Goal: Find specific page/section: Find specific page/section

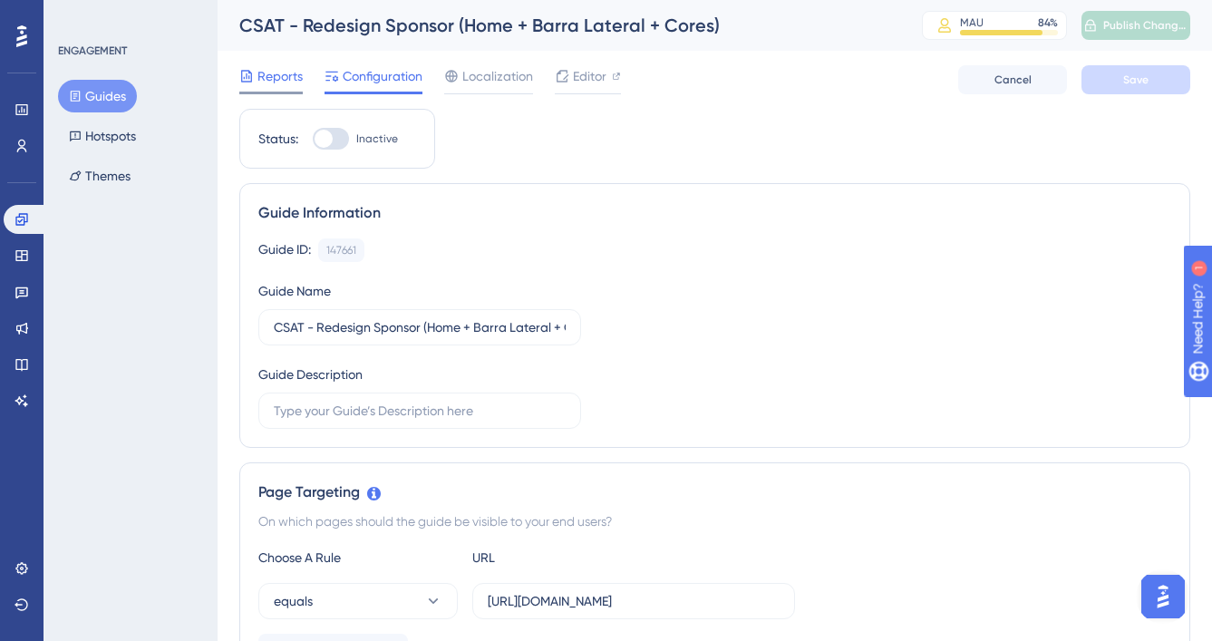
click at [250, 73] on icon at bounding box center [246, 76] width 15 height 15
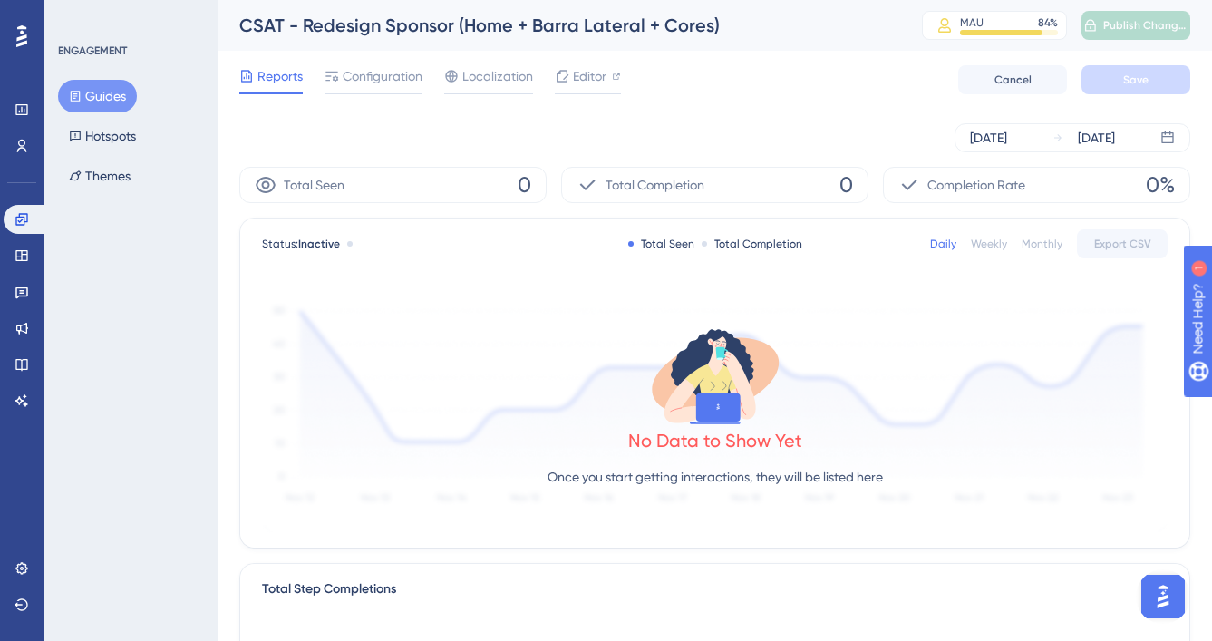
click at [804, 131] on div "Aug 19 2025 Aug 25 2025" at bounding box center [714, 137] width 951 height 29
click at [884, 152] on div "Aug 19 2025 Aug 25 2025" at bounding box center [714, 138] width 951 height 58
click at [1085, 159] on div "Aug 19 2025 Aug 25 2025" at bounding box center [714, 138] width 951 height 58
click at [1016, 121] on div "Aug 19 2025 Aug 25 2025" at bounding box center [714, 138] width 951 height 58
click at [1007, 131] on div "[DATE]" at bounding box center [988, 138] width 37 height 22
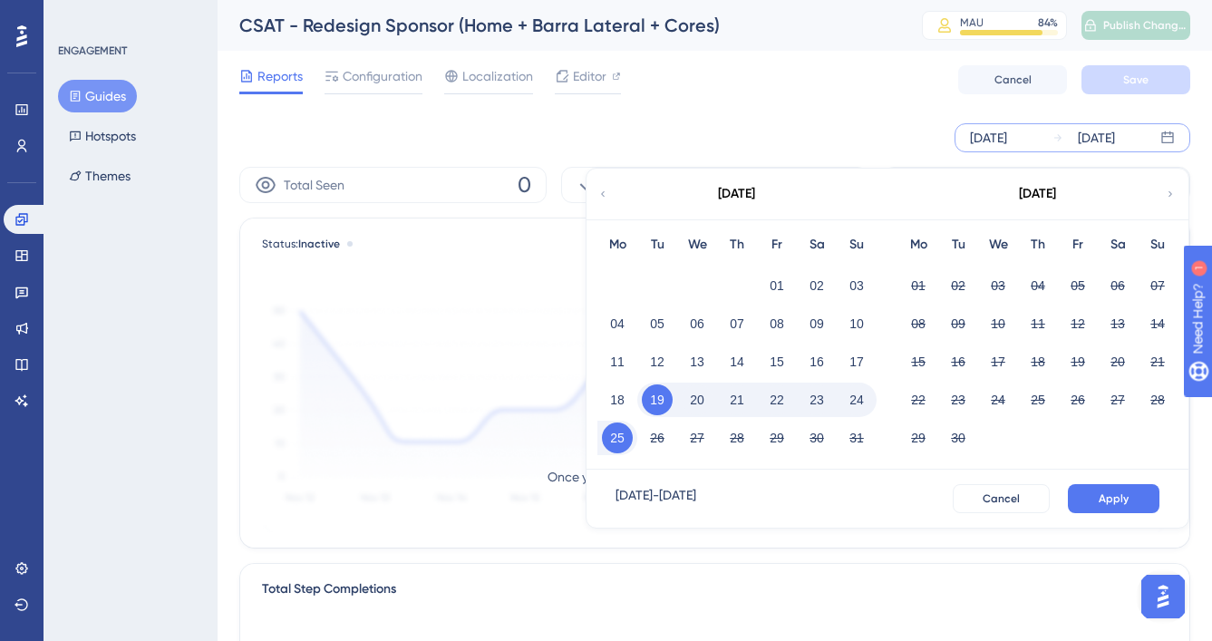
click at [816, 112] on div "Aug 19 2025 Aug 25 2025 August 2025 Mo Tu We Th Fr Sa Su 01 02 03 04 05 06 07 0…" at bounding box center [714, 138] width 951 height 58
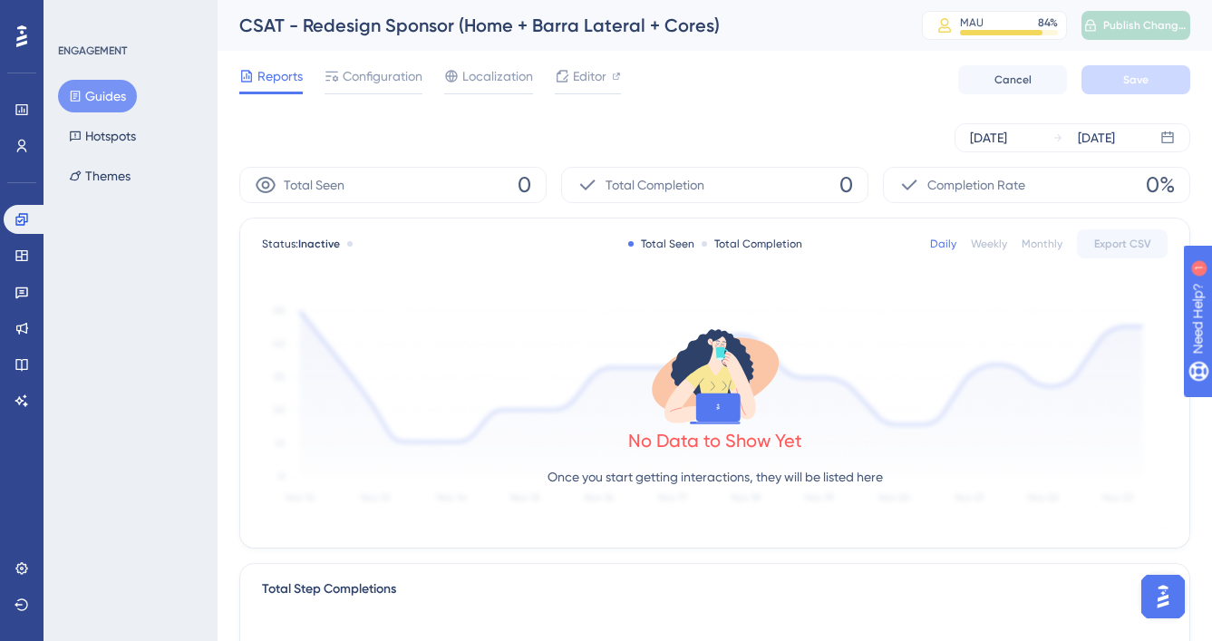
click at [793, 112] on div "Aug 19 2025 Aug 25 2025" at bounding box center [714, 138] width 951 height 58
click at [537, 176] on div "Total Seen 0" at bounding box center [392, 185] width 307 height 36
click at [526, 182] on span "0" at bounding box center [525, 184] width 14 height 29
click at [15, 210] on link at bounding box center [26, 219] width 44 height 29
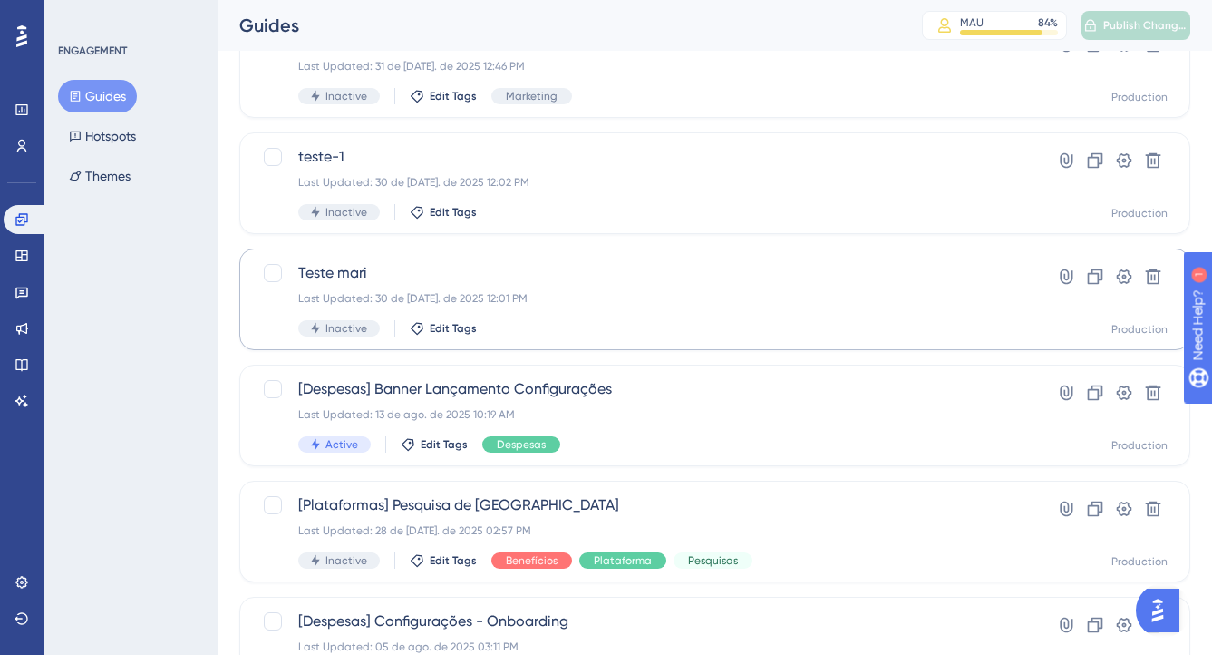
scroll to position [753, 0]
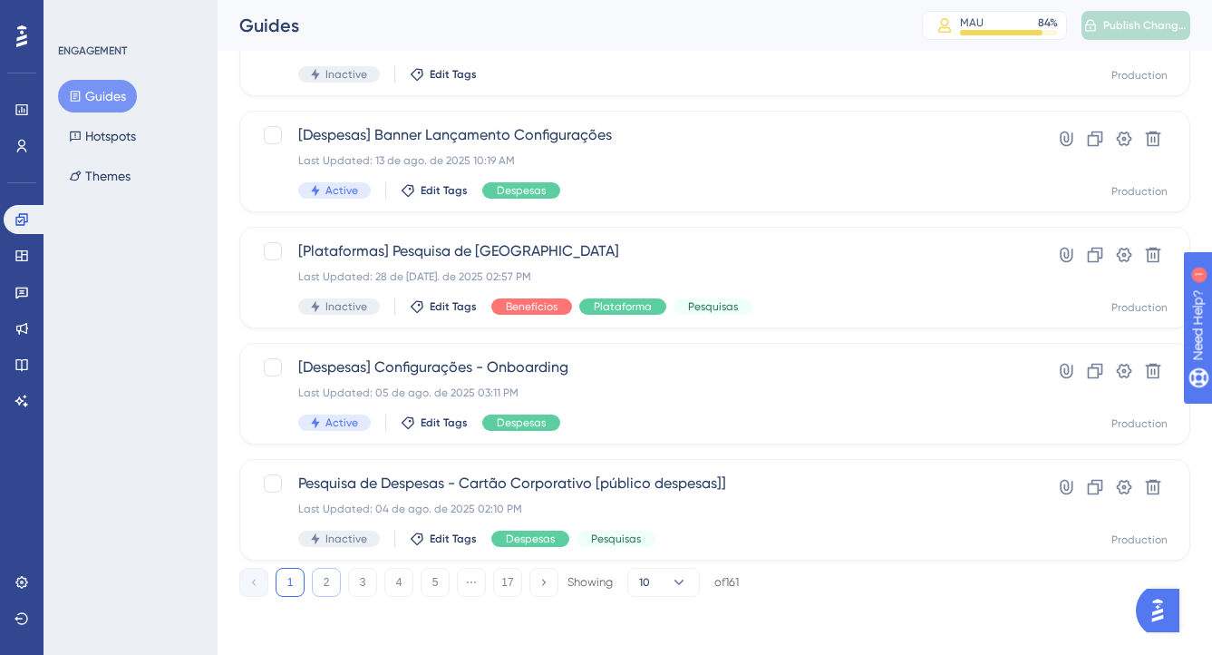
click at [334, 586] on button "2" at bounding box center [326, 582] width 29 height 29
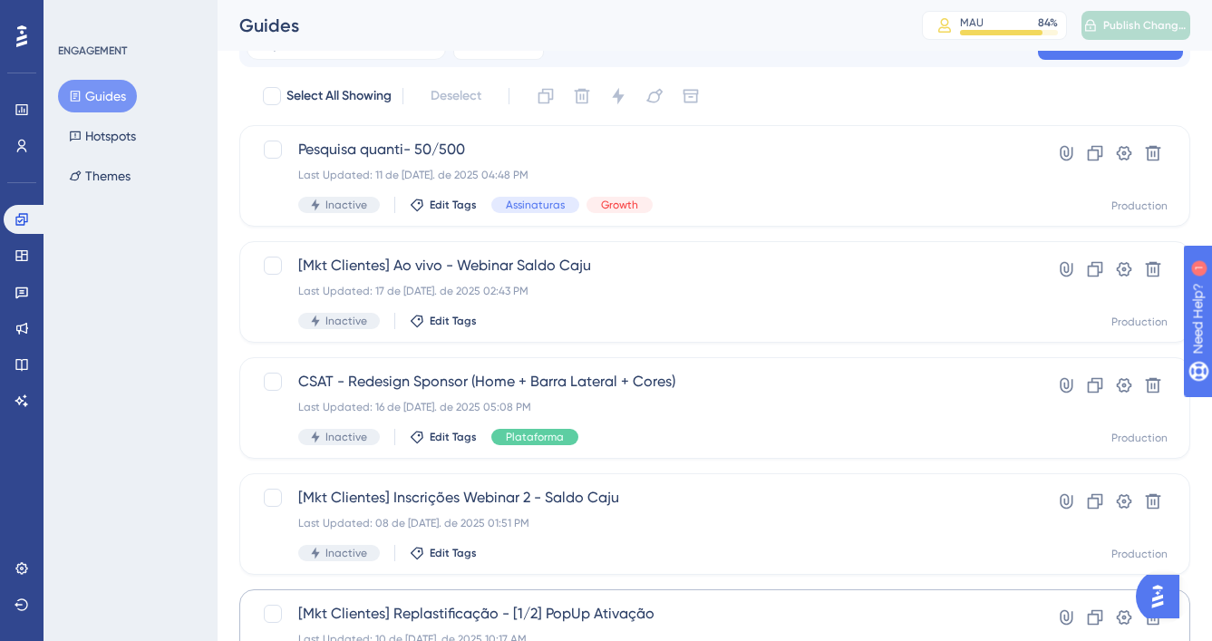
scroll to position [30, 0]
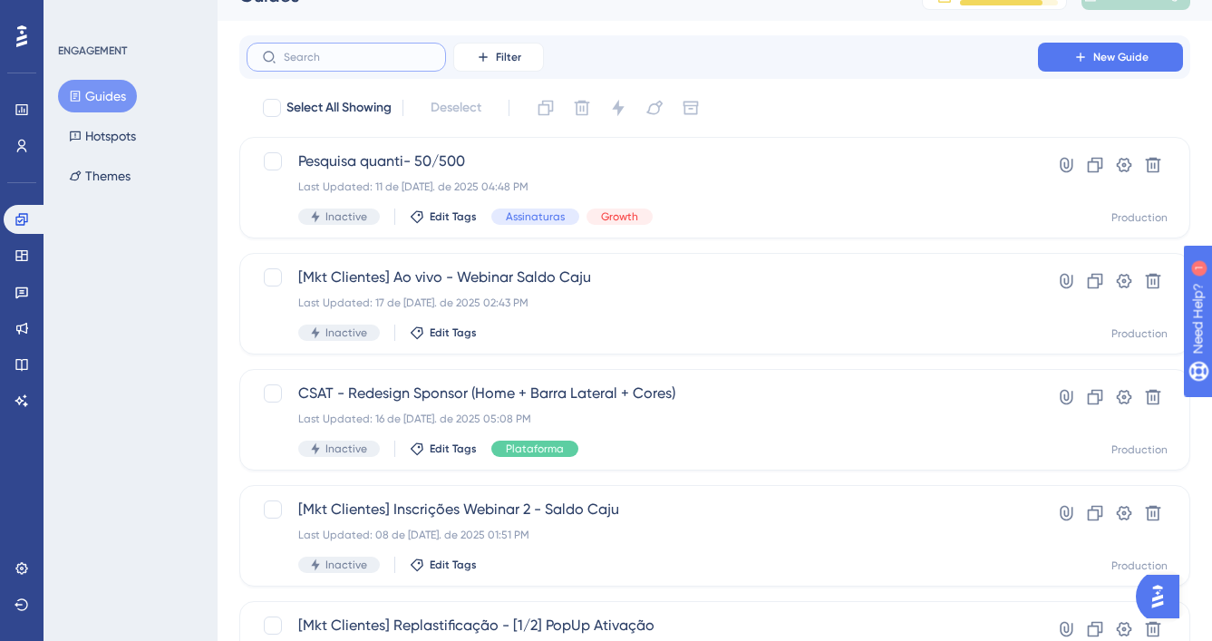
click at [399, 56] on input "text" at bounding box center [357, 57] width 147 height 13
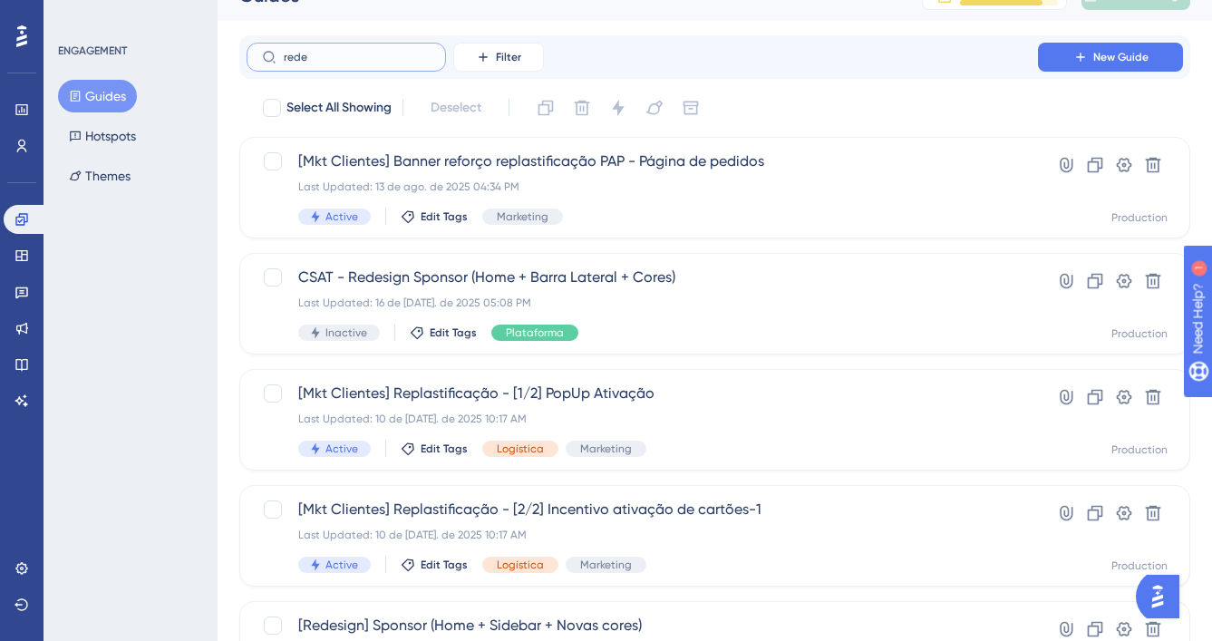
scroll to position [0, 0]
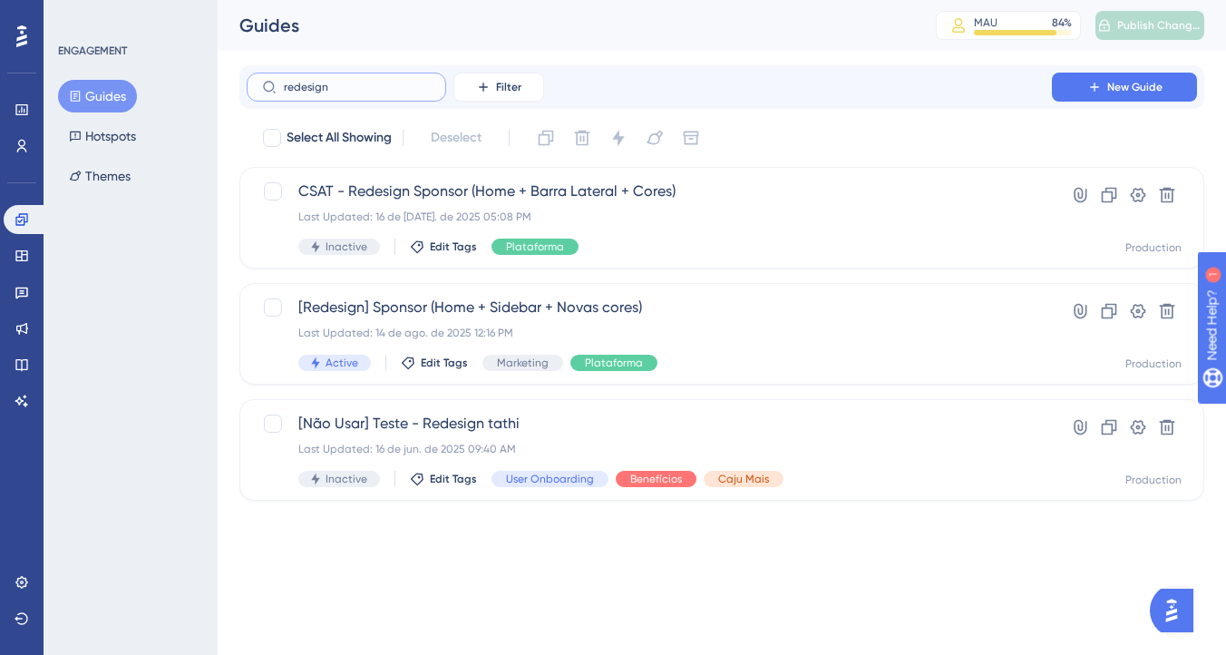
type input "redesign"
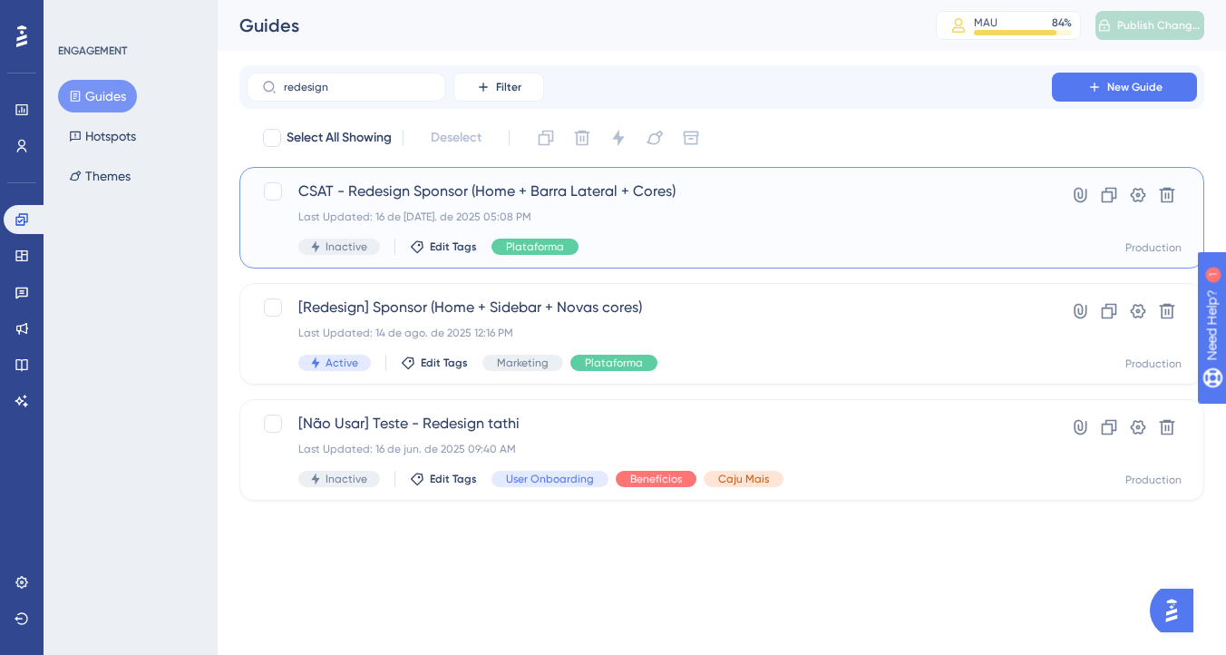
click at [661, 227] on div "CSAT - Redesign Sponsor (Home + Barra Lateral + Cores) Last Updated: 16 de jul.…" at bounding box center [649, 217] width 702 height 74
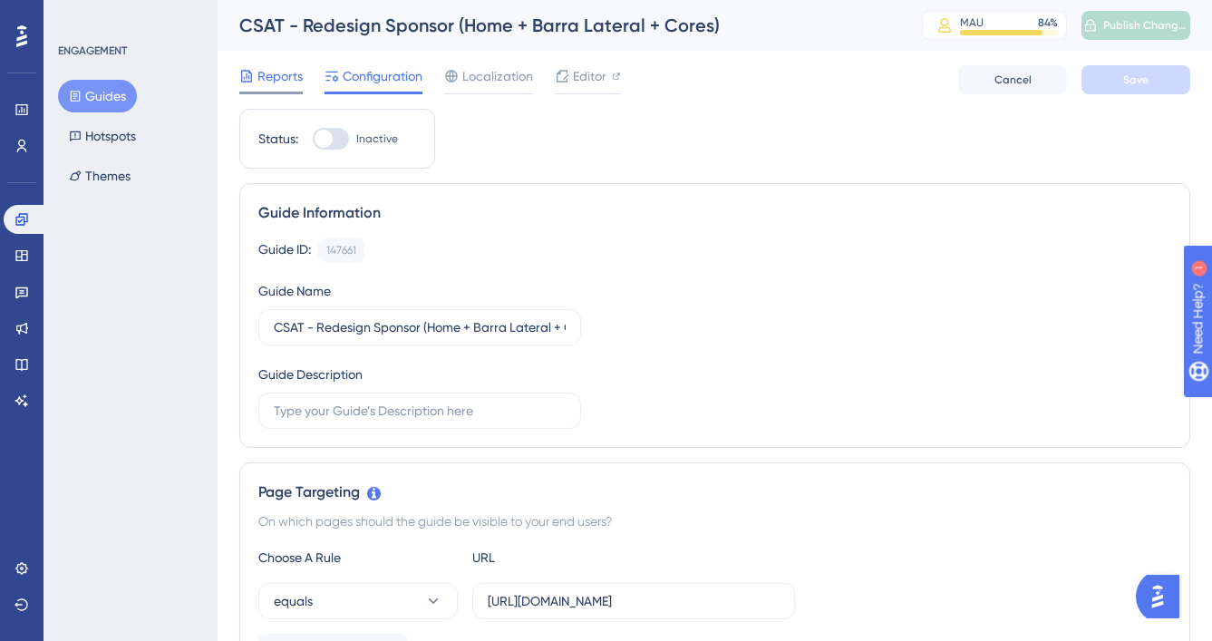
click at [273, 92] on div at bounding box center [270, 93] width 63 height 3
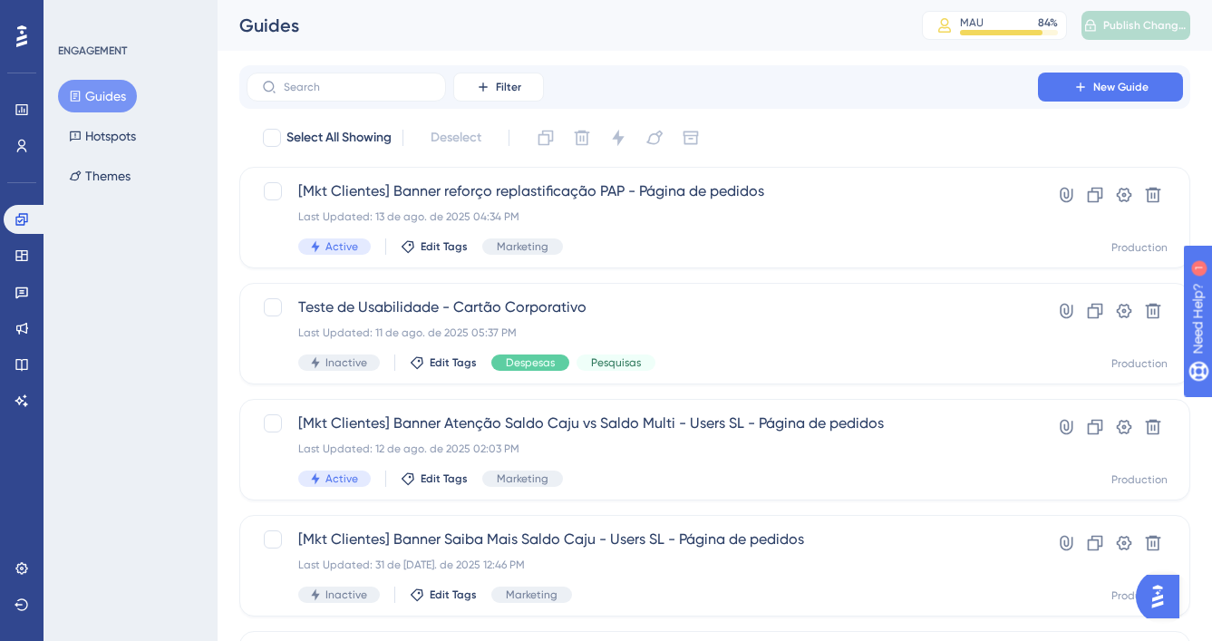
click at [349, 106] on div "Filter New Guide" at bounding box center [714, 87] width 951 height 44
click at [354, 94] on label at bounding box center [346, 87] width 199 height 29
click at [354, 93] on input "text" at bounding box center [357, 87] width 147 height 13
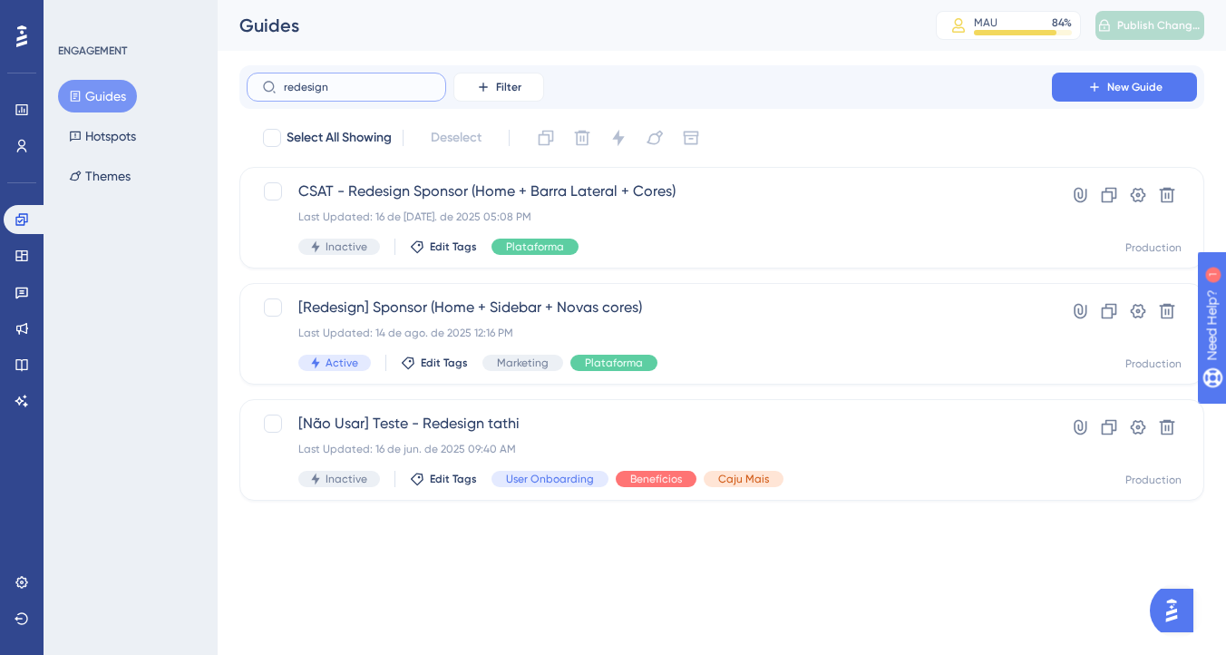
type input "redesign"
click at [541, 298] on span "[Redesign] Sponsor (Home + Sidebar + Novas cores)" at bounding box center [649, 308] width 702 height 22
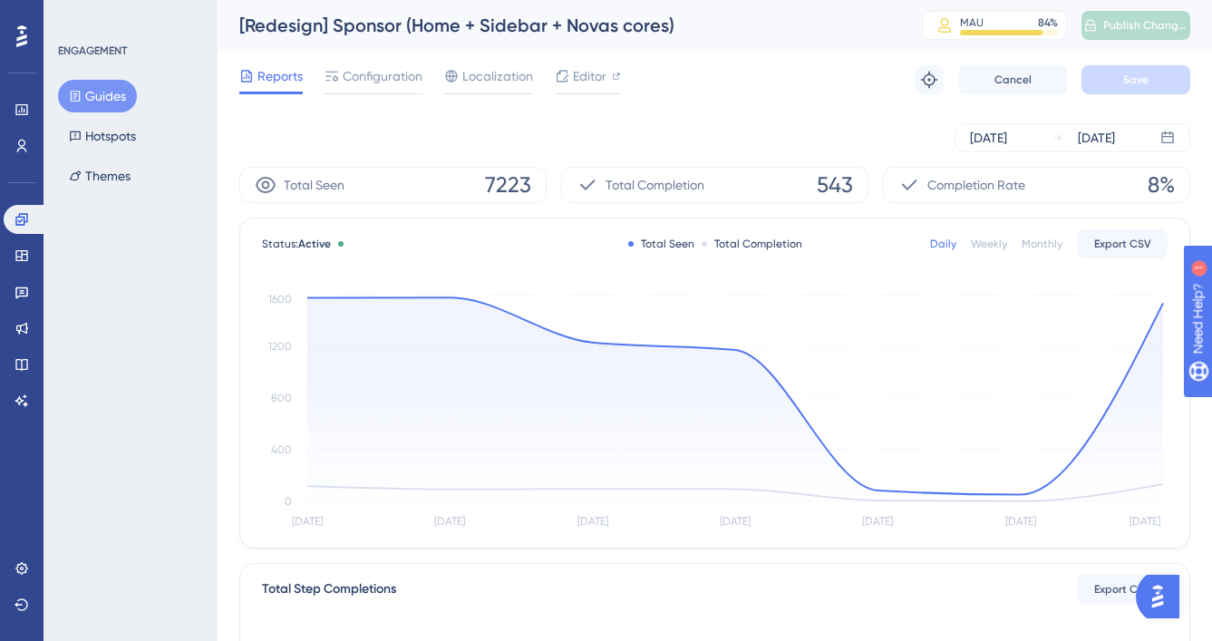
click at [494, 178] on span "7223" at bounding box center [508, 184] width 46 height 29
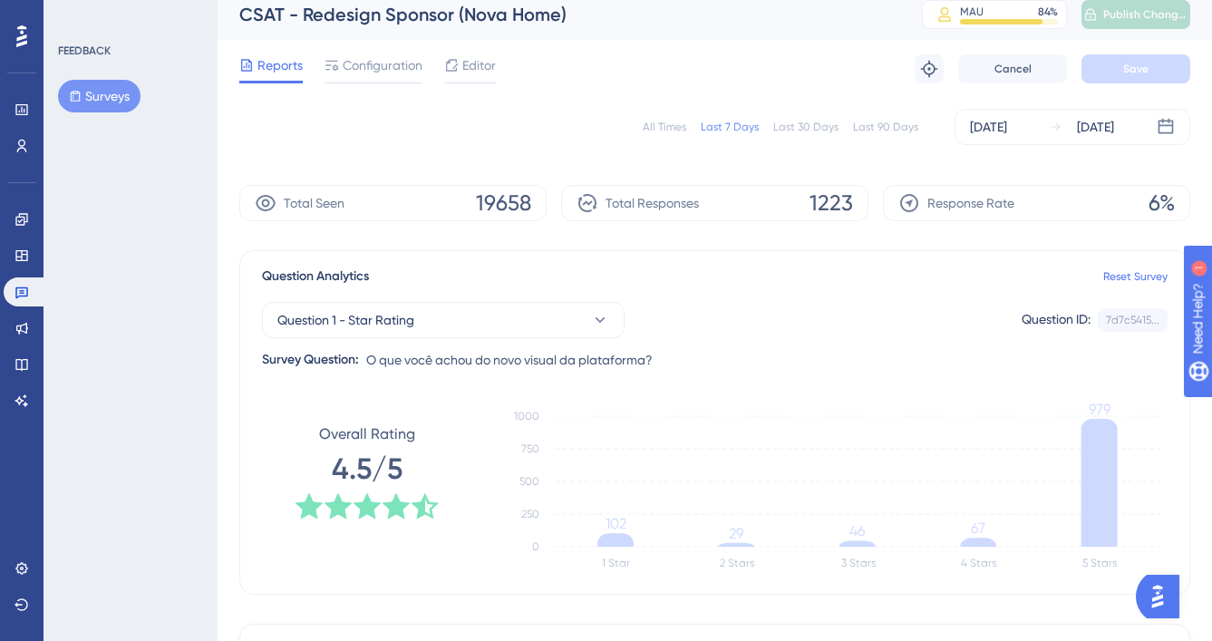
scroll to position [23, 0]
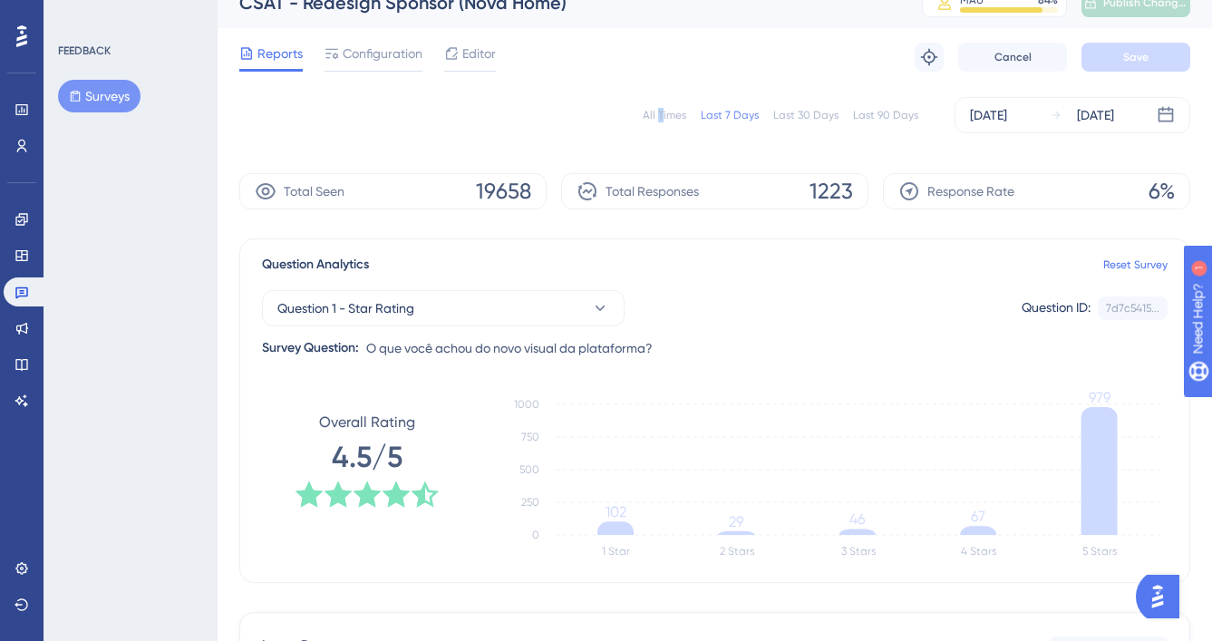
click at [664, 122] on div "All Times Last 7 Days Last 30 Days Last 90 Days [DATE] [DATE]" at bounding box center [714, 115] width 951 height 36
click at [666, 119] on div "All Times" at bounding box center [665, 115] width 44 height 15
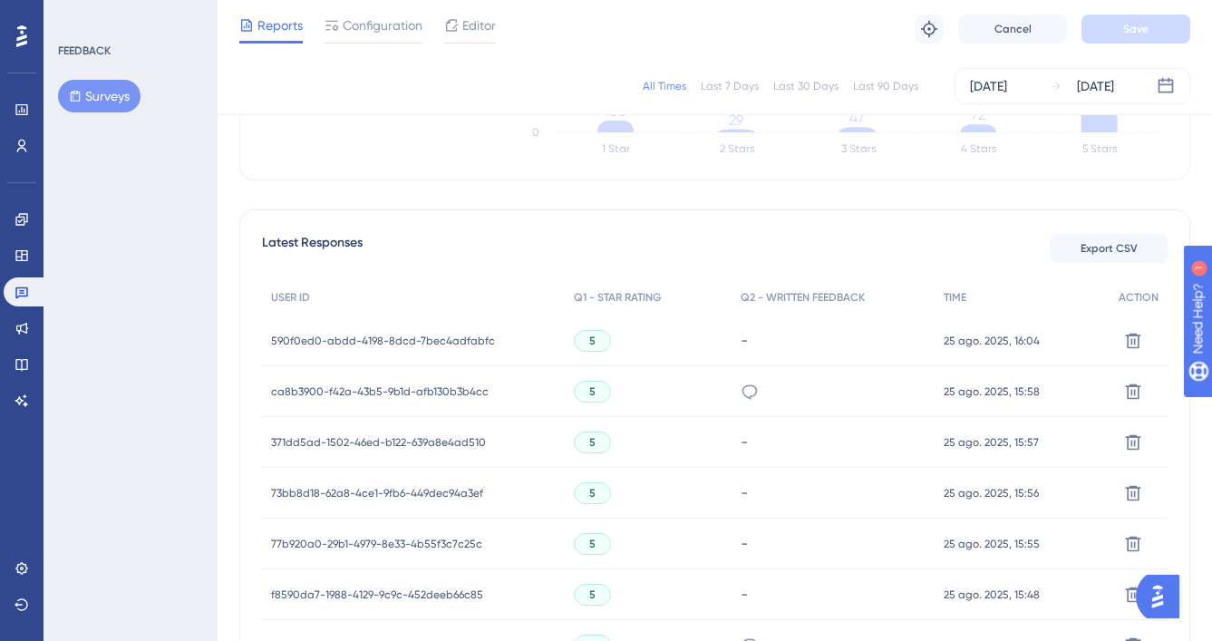
scroll to position [105, 0]
